Goal: Information Seeking & Learning: Learn about a topic

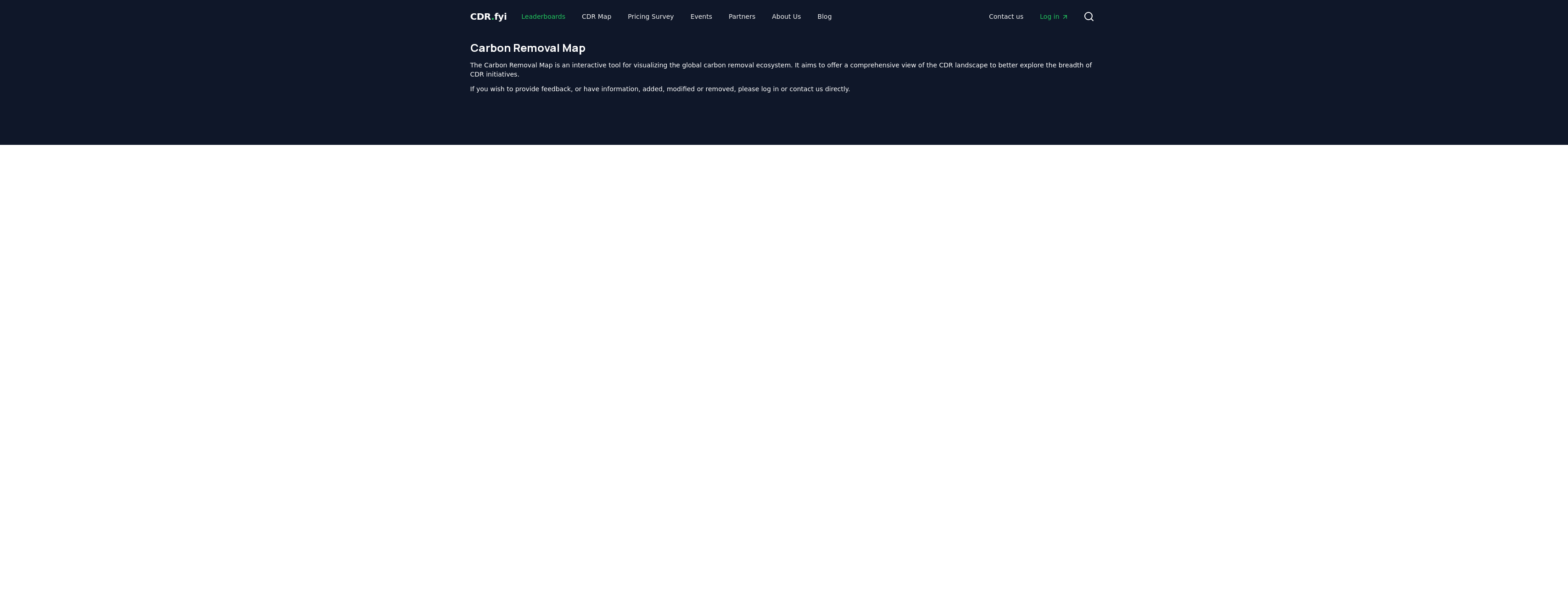
click at [538, 14] on link "Leaderboards" at bounding box center [543, 17] width 59 height 17
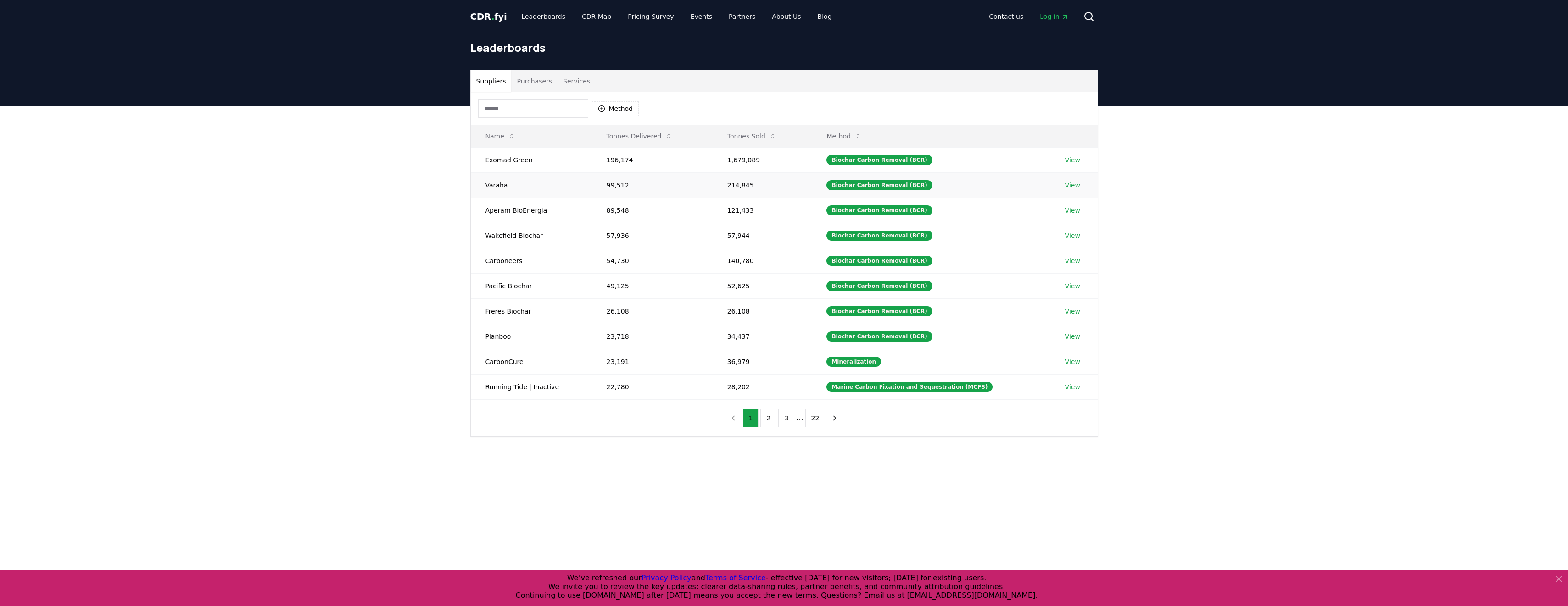
click at [494, 187] on td "Varaha" at bounding box center [531, 185] width 121 height 25
copy td "Varaha"
click at [744, 132] on button "Tonnes Sold" at bounding box center [752, 136] width 64 height 18
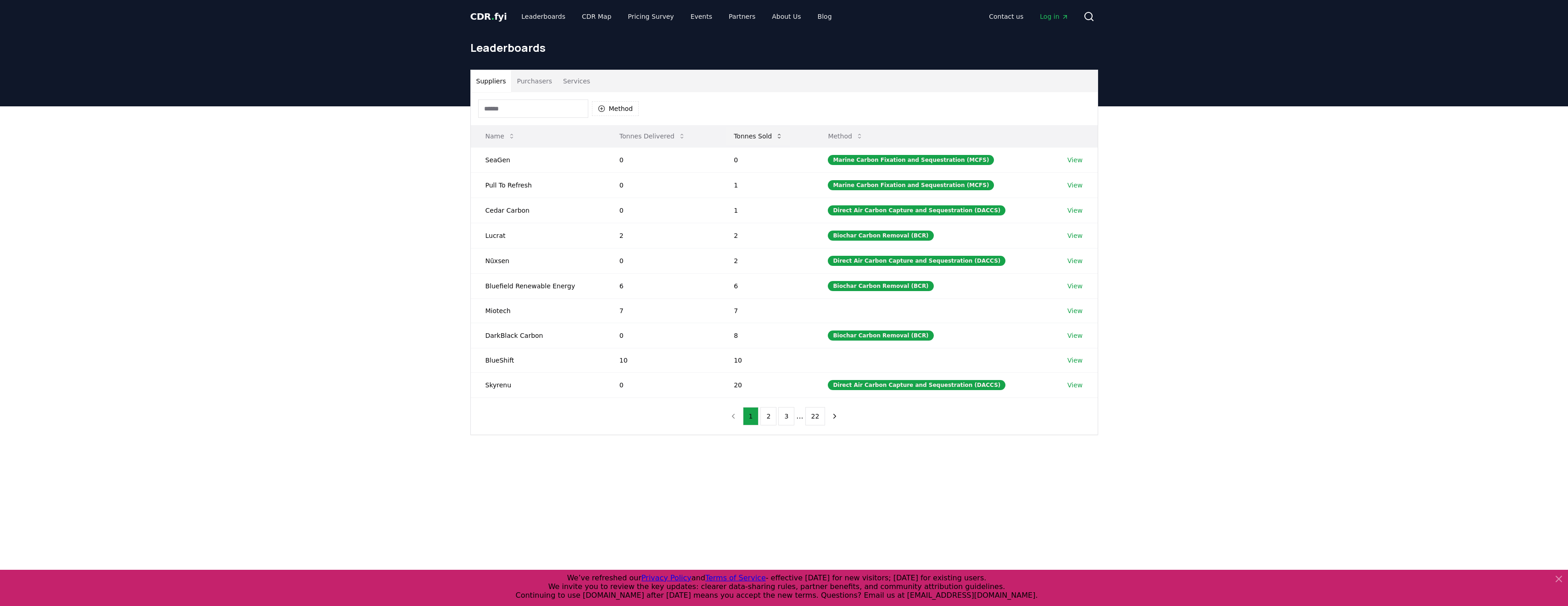
click at [755, 140] on button "Tonnes Sold" at bounding box center [758, 136] width 64 height 18
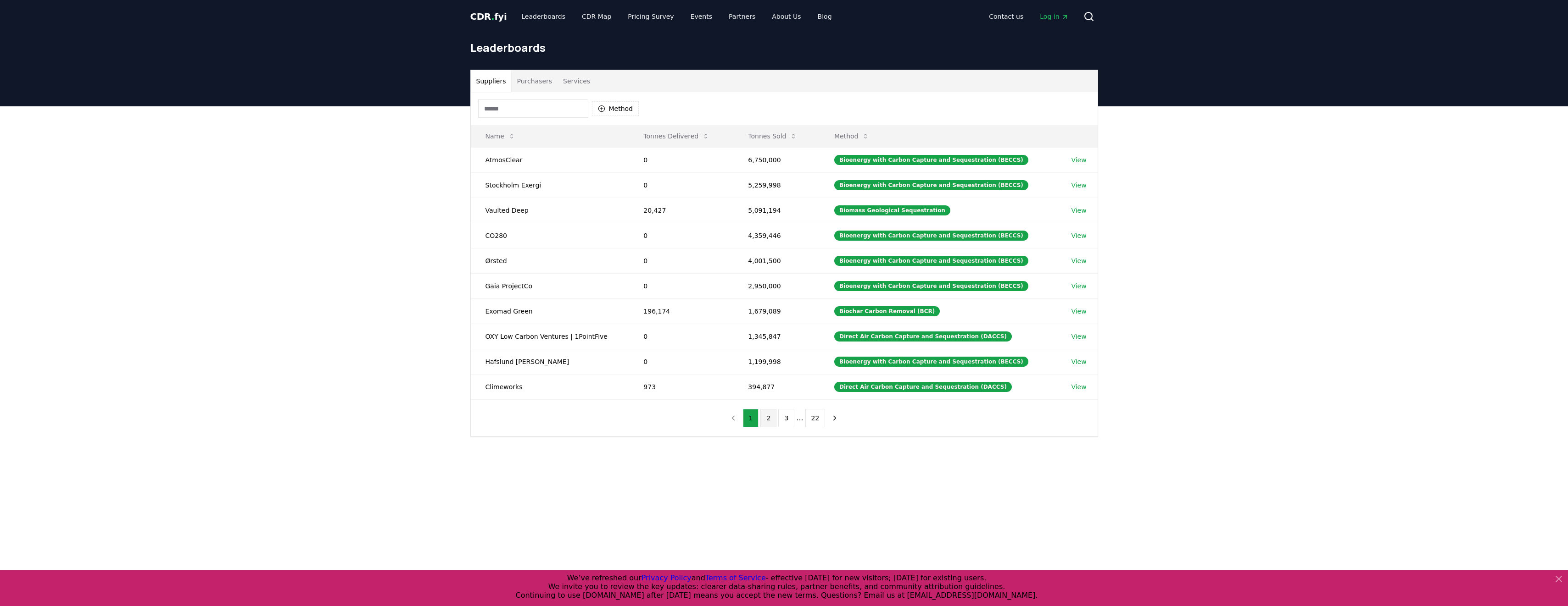
click at [769, 419] on button "2" at bounding box center [768, 418] width 16 height 18
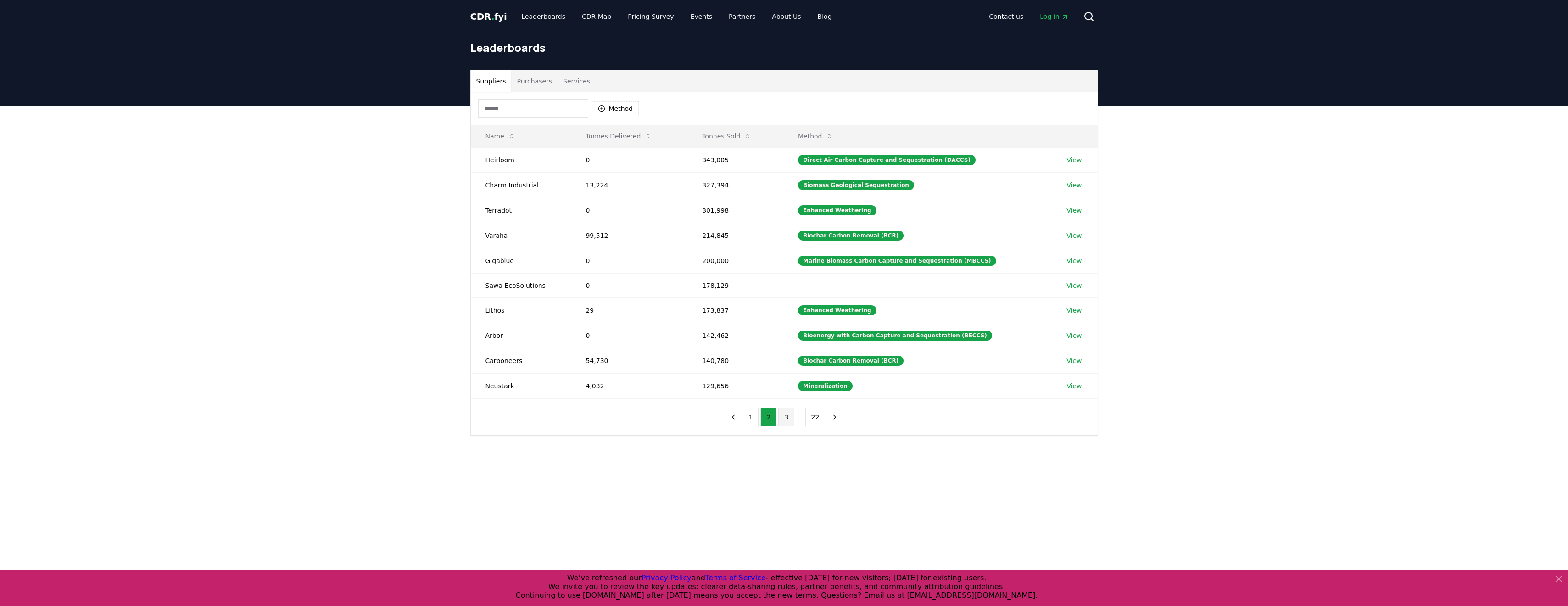
click at [790, 415] on button "3" at bounding box center [786, 417] width 16 height 18
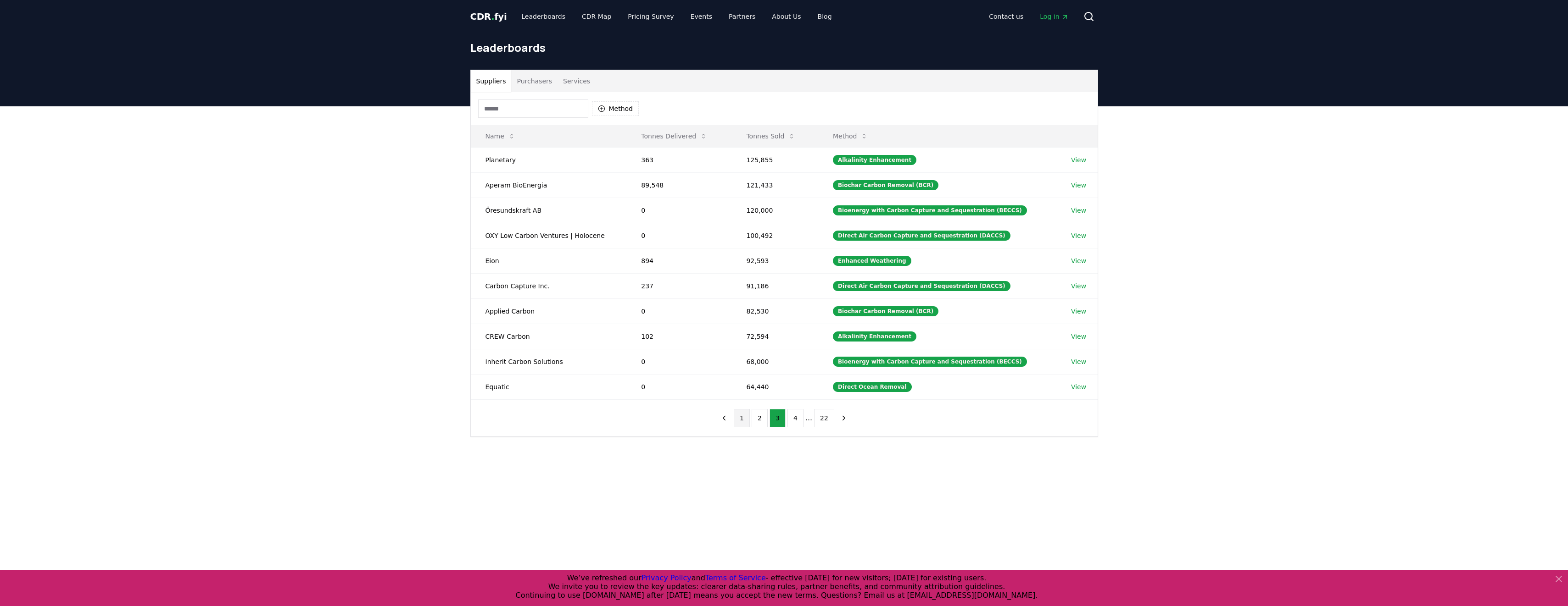
click at [740, 415] on button "1" at bounding box center [741, 418] width 16 height 18
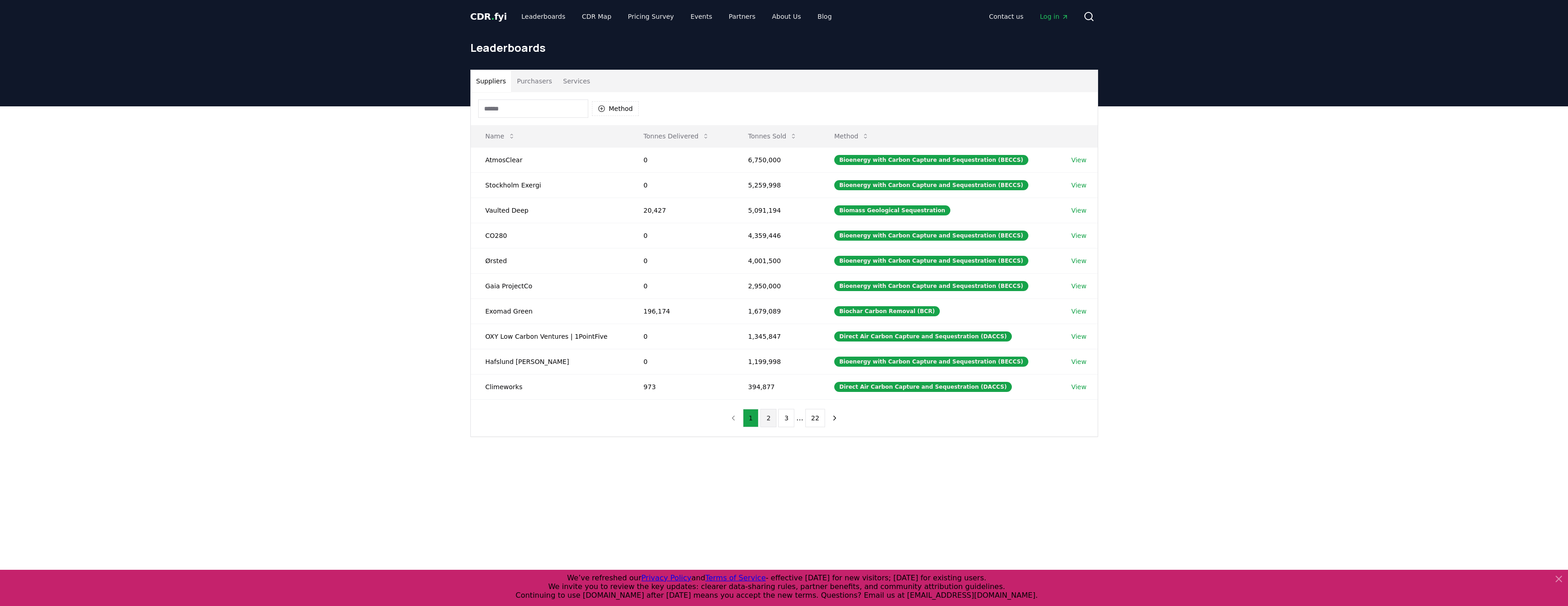
click at [767, 416] on button "2" at bounding box center [768, 418] width 16 height 18
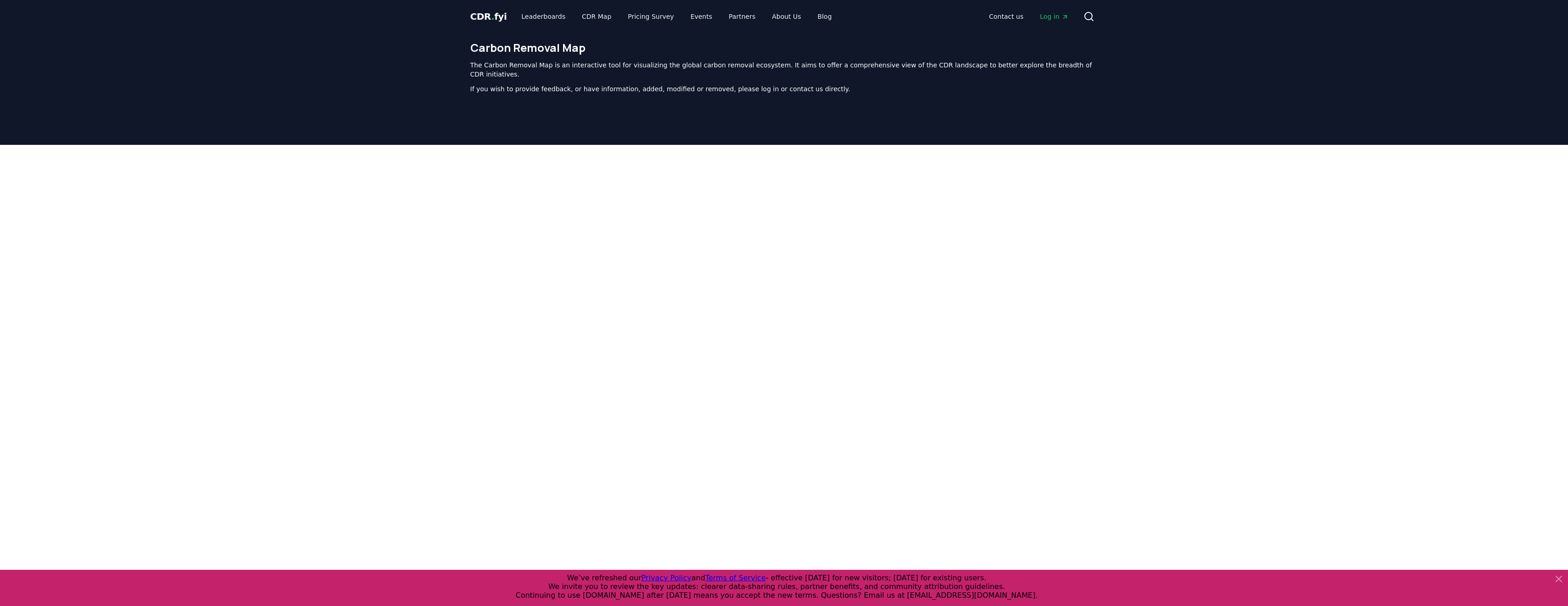
scroll to position [282, 0]
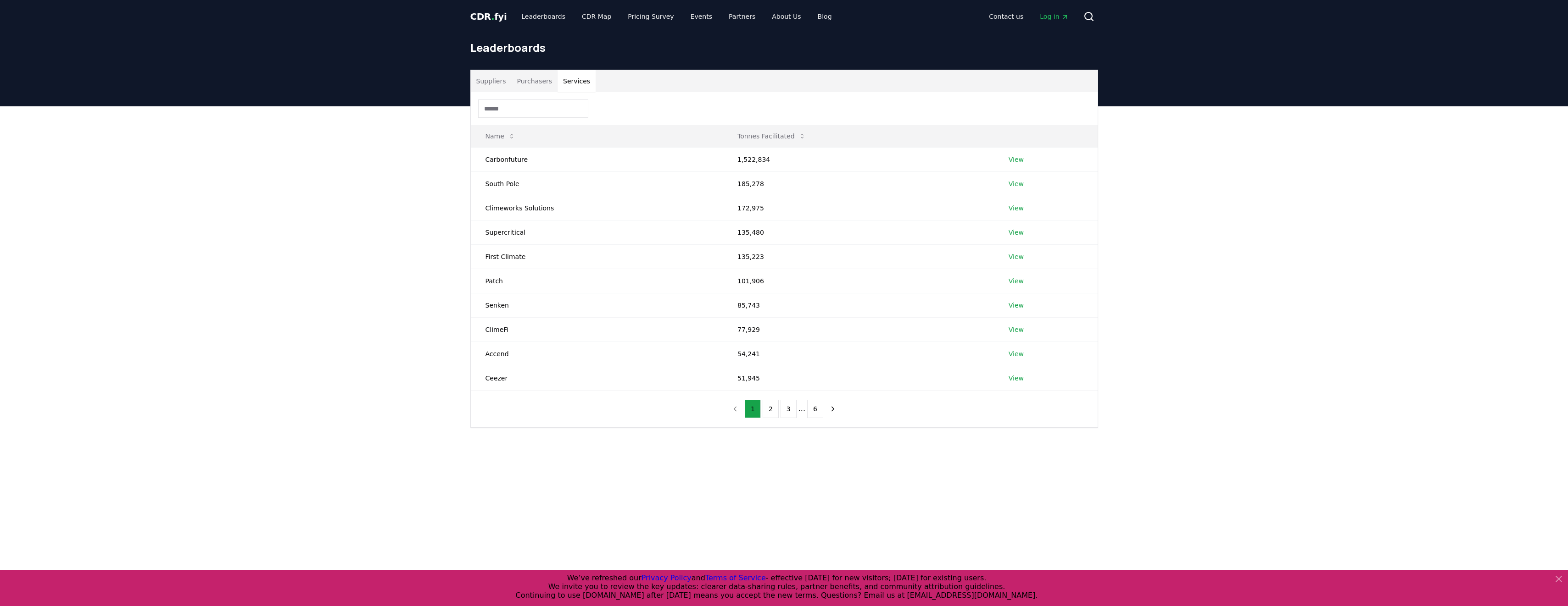
click at [572, 86] on button "Services" at bounding box center [576, 81] width 38 height 22
